Goal: Task Accomplishment & Management: Complete application form

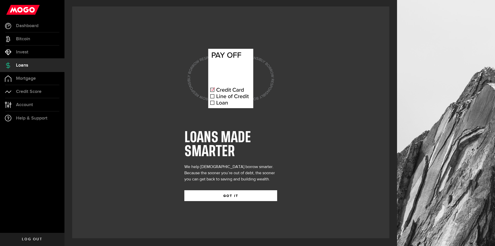
click at [230, 191] on button "GOT IT" at bounding box center [230, 195] width 93 height 11
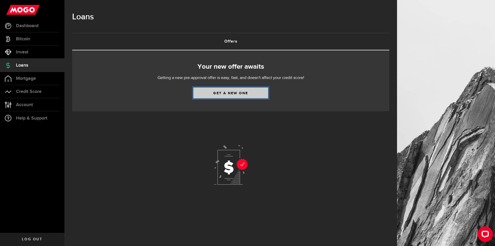
click at [226, 96] on link "Get a new one" at bounding box center [230, 92] width 75 height 11
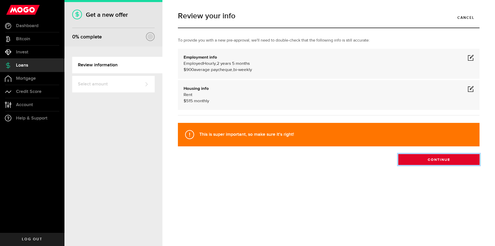
click at [445, 162] on button "Continue" at bounding box center [438, 159] width 81 height 11
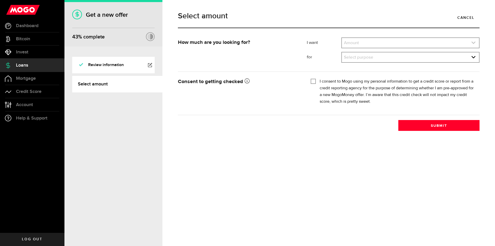
click at [387, 40] on link "expand select" at bounding box center [410, 43] width 137 height 10
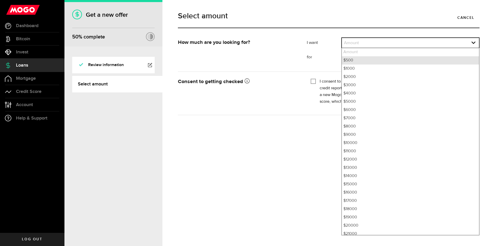
click at [361, 60] on li "$500" at bounding box center [410, 60] width 137 height 8
select select "500"
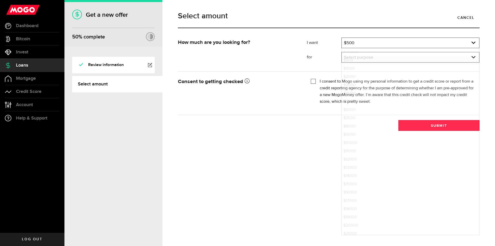
click at [358, 61] on link "expand select" at bounding box center [410, 57] width 137 height 10
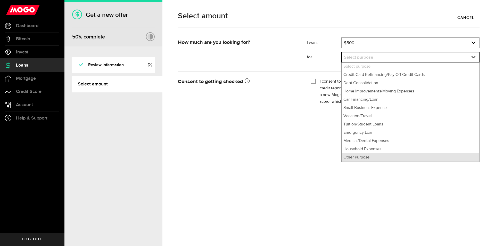
click at [358, 159] on li "Other Purpose" at bounding box center [410, 157] width 137 height 8
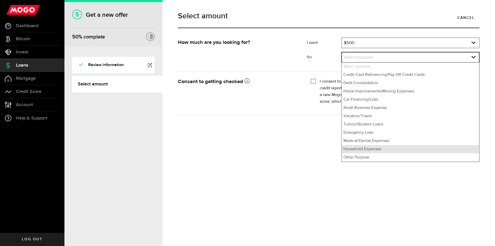
select select "Other Purpose"
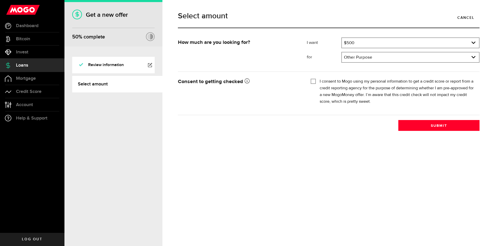
click at [311, 81] on input "I consent to Mogo using my personal information to get a credit score or report…" at bounding box center [313, 80] width 5 height 5
checkbox input "true"
click at [419, 129] on button "Submit" at bounding box center [438, 125] width 81 height 11
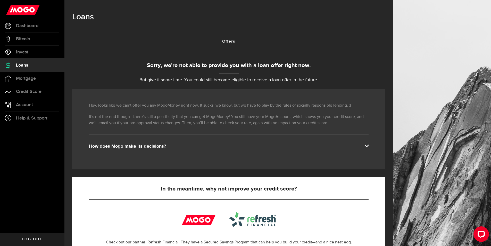
click at [36, 237] on span "Log out" at bounding box center [32, 239] width 20 height 4
